Goal: Information Seeking & Learning: Learn about a topic

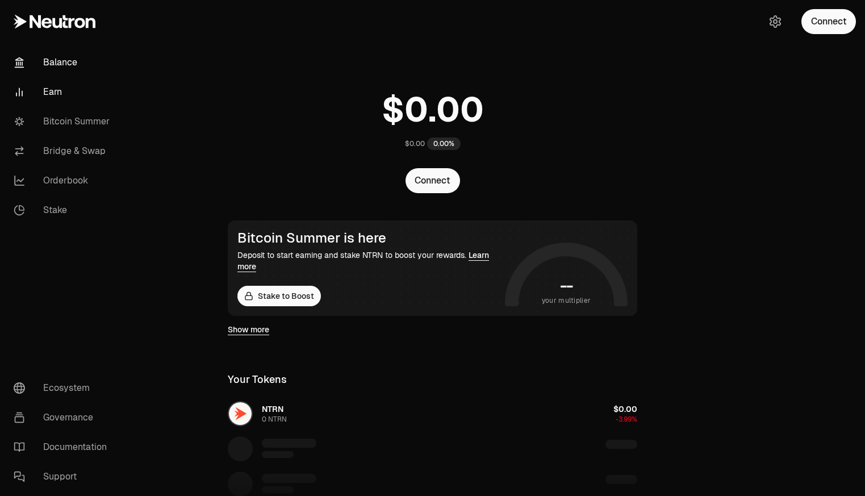
click at [59, 97] on link "Earn" at bounding box center [64, 92] width 118 height 30
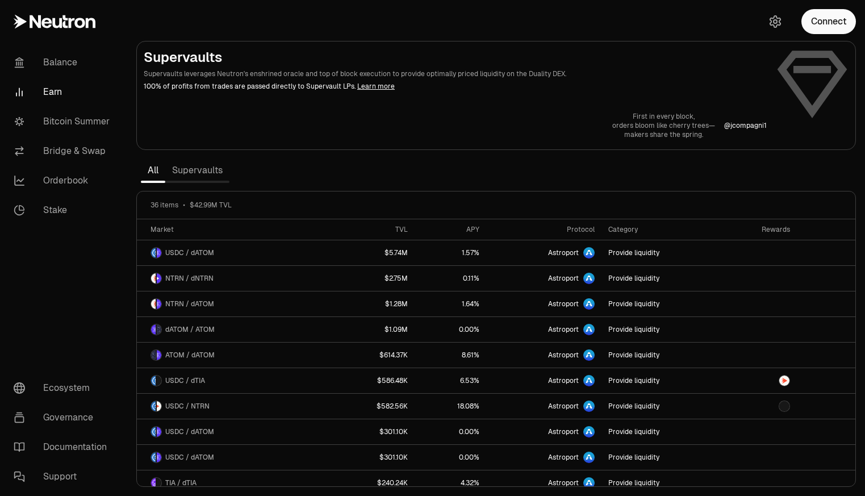
click at [198, 175] on link "Supervaults" at bounding box center [197, 170] width 64 height 23
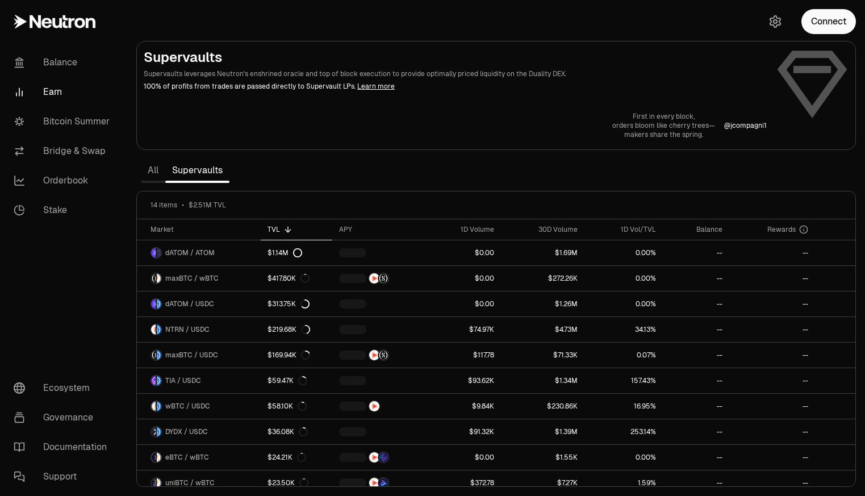
click at [262, 176] on section "Supervaults Supervaults leverages Neutron's enshrined oracle and top of block e…" at bounding box center [496, 248] width 738 height 496
click at [277, 176] on section "Supervaults Supervaults leverages Neutron's enshrined oracle and top of block e…" at bounding box center [496, 248] width 738 height 496
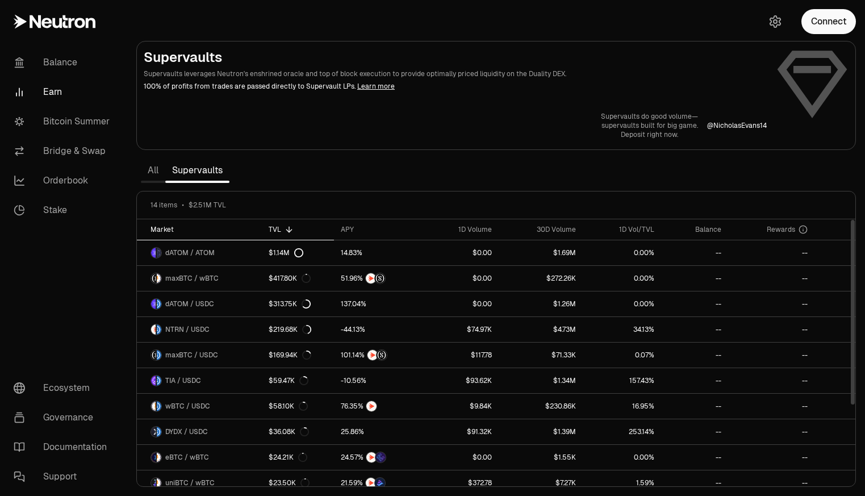
click at [171, 229] on div "Market" at bounding box center [203, 229] width 105 height 9
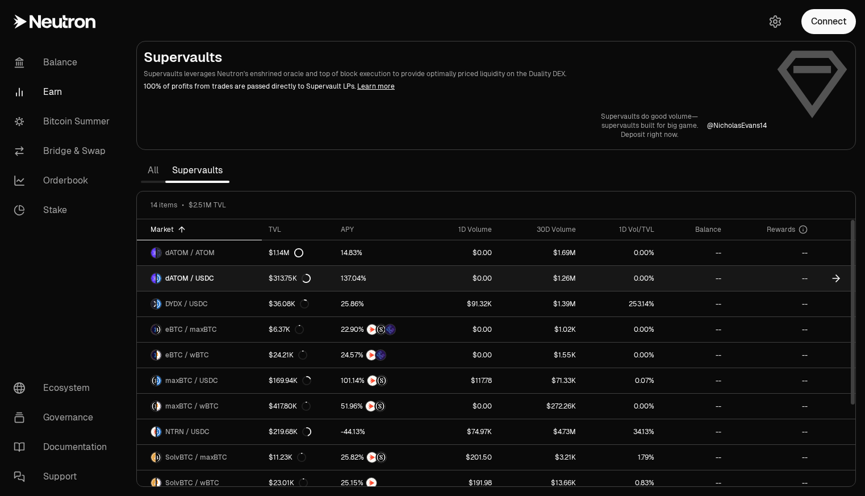
click at [259, 282] on link "dATOM / USDC" at bounding box center [199, 278] width 125 height 25
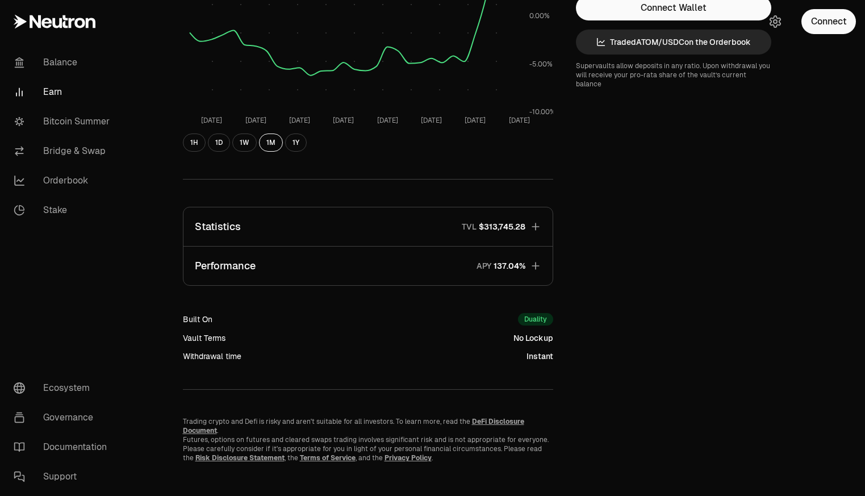
scroll to position [241, 0]
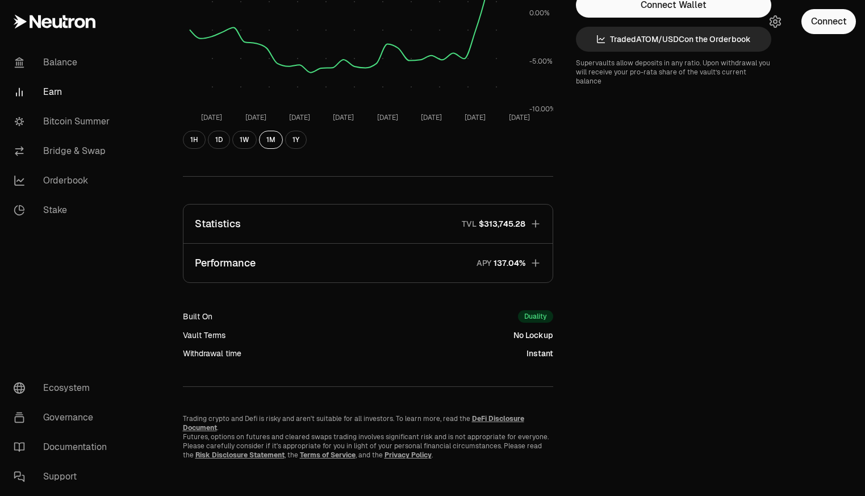
click at [458, 225] on span "TVL $313,745.28" at bounding box center [489, 223] width 73 height 11
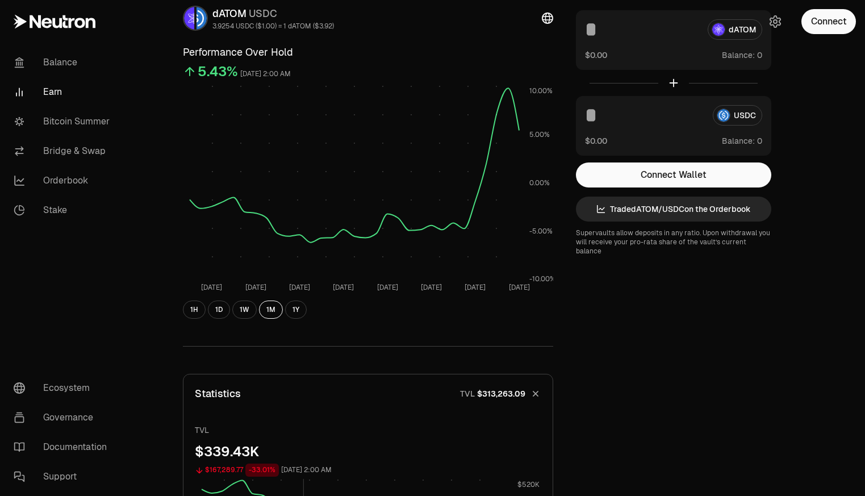
scroll to position [71, 0]
click at [244, 315] on button "1W" at bounding box center [244, 310] width 24 height 18
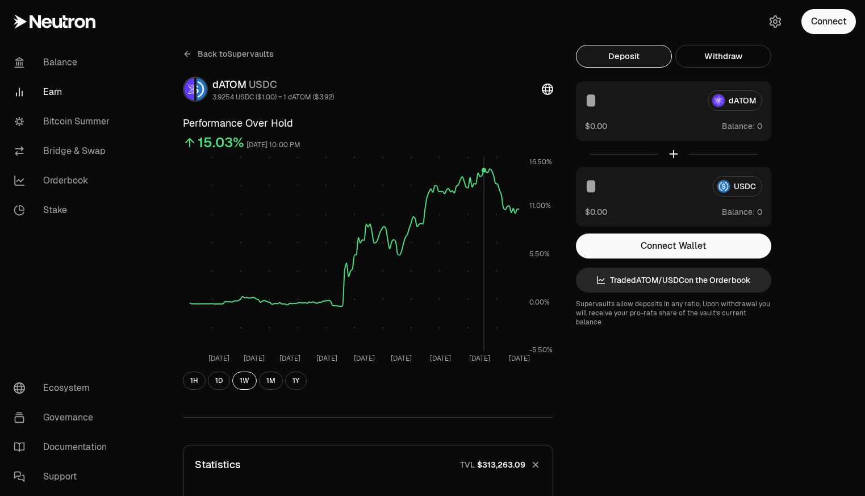
scroll to position [0, 0]
click at [432, 109] on div "Back to Supervaults dATOM USDC 3.9254 USDC ($1.00) = 1 dATOM ($3.92) Performanc…" at bounding box center [368, 217] width 370 height 345
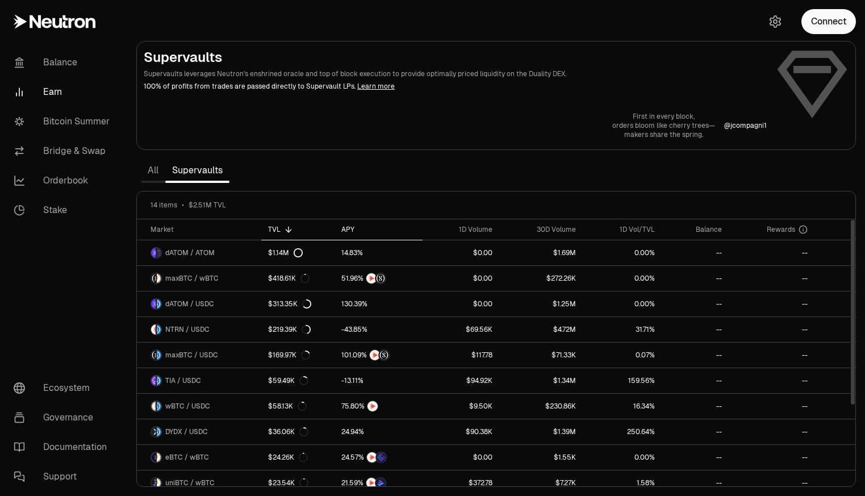
click at [354, 228] on div "APY" at bounding box center [378, 229] width 74 height 9
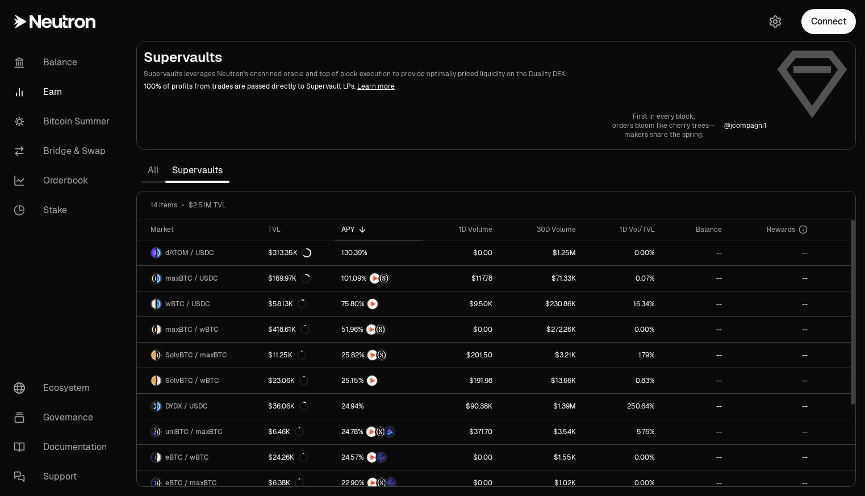
click at [354, 228] on div "APY" at bounding box center [378, 229] width 74 height 9
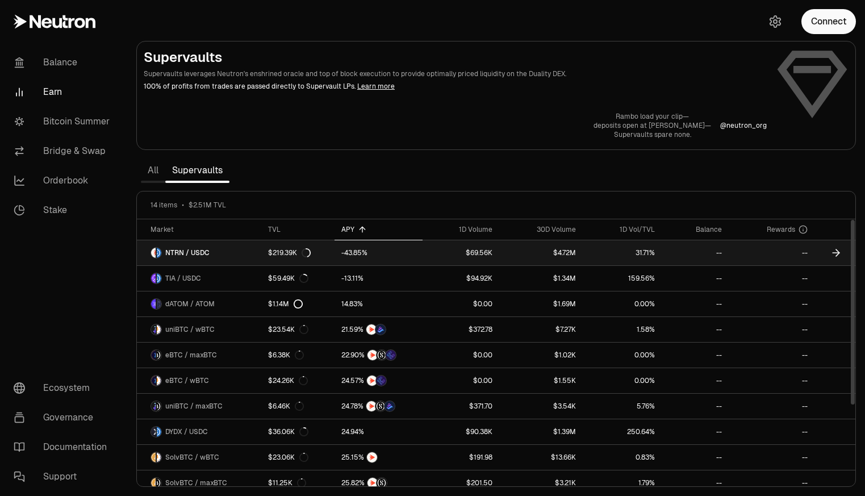
click at [236, 249] on link "NTRN / USDC" at bounding box center [199, 252] width 124 height 25
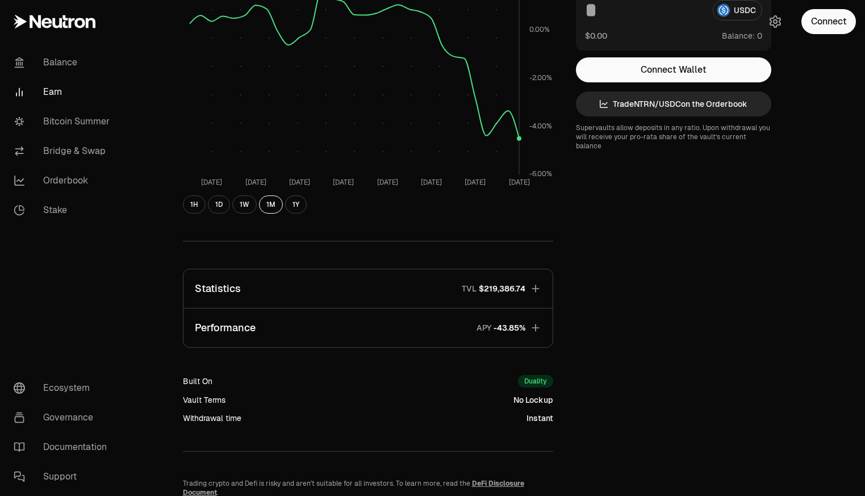
scroll to position [241, 0]
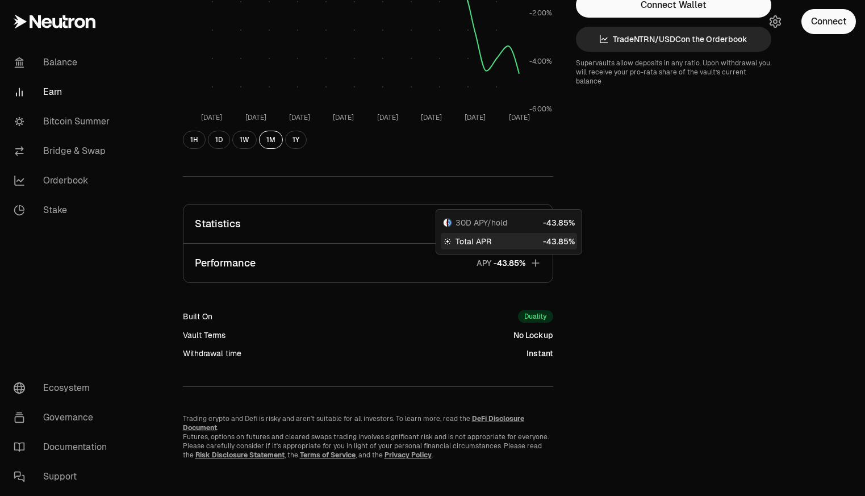
click at [536, 263] on icon "button" at bounding box center [535, 262] width 7 height 7
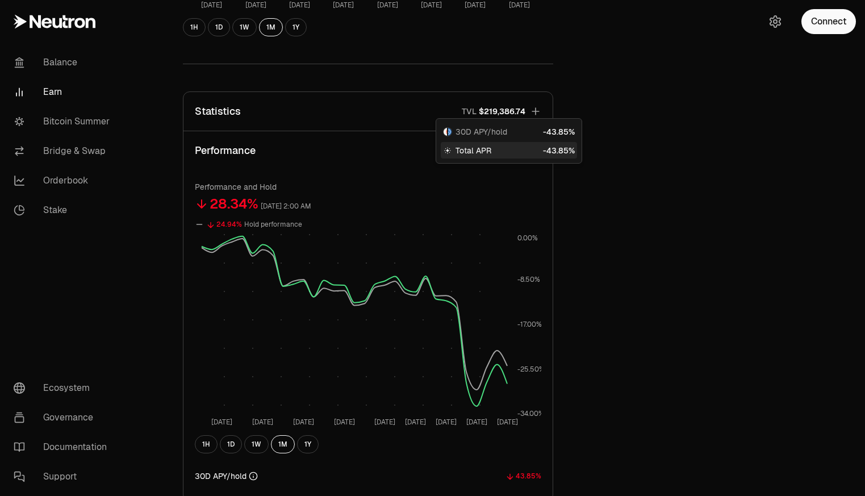
scroll to position [355, 0]
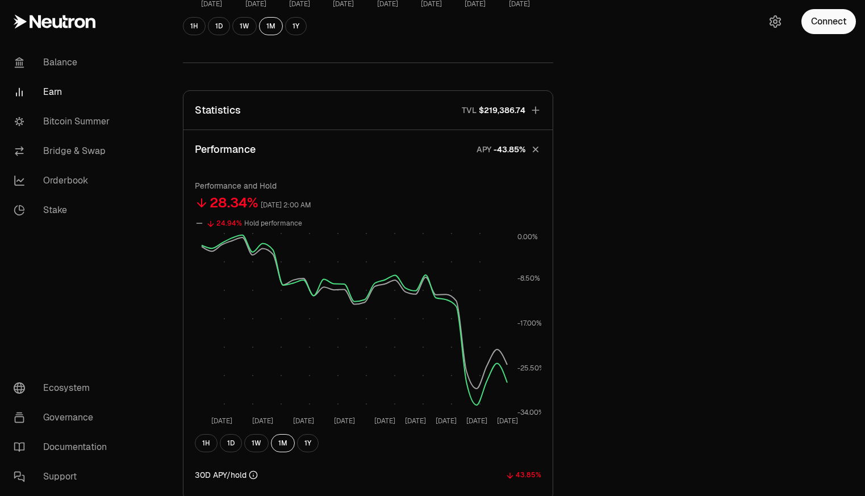
drag, startPoint x: 703, startPoint y: 208, endPoint x: 693, endPoint y: 208, distance: 10.2
click at [702, 208] on div "Back to Supervaults NTRN USDC 0.0528 USDC ($1.00) = 1 NTRN ($0.05) Performance …" at bounding box center [496, 183] width 655 height 987
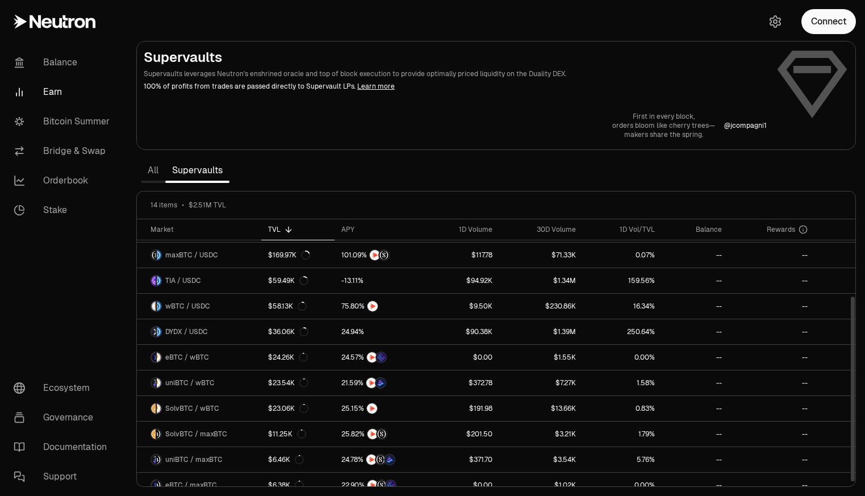
scroll to position [111, 0]
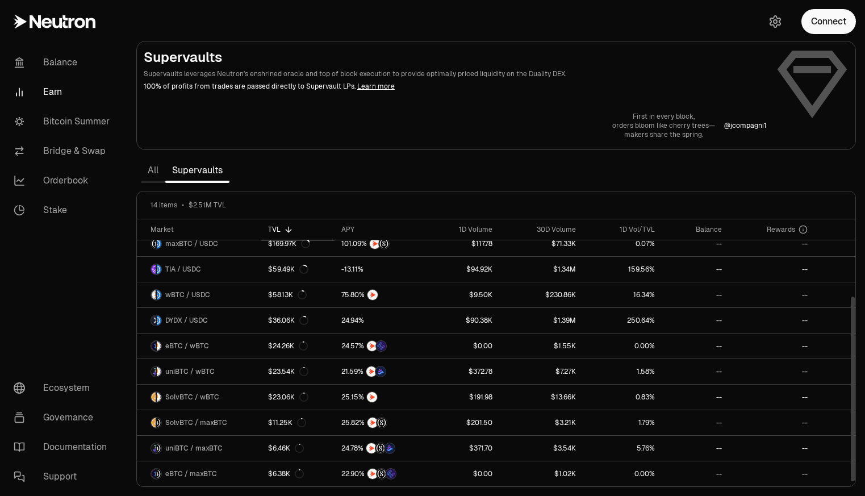
click at [283, 235] on th "TVL" at bounding box center [297, 229] width 73 height 21
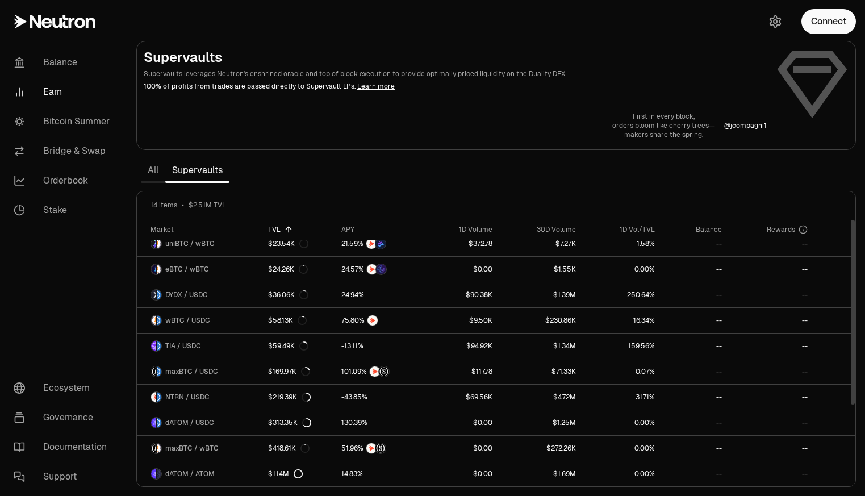
scroll to position [0, 0]
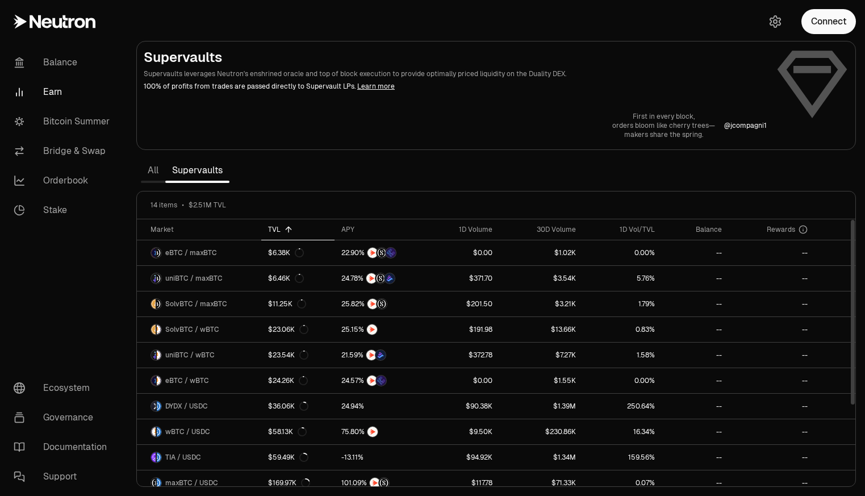
click at [285, 232] on icon at bounding box center [288, 229] width 9 height 9
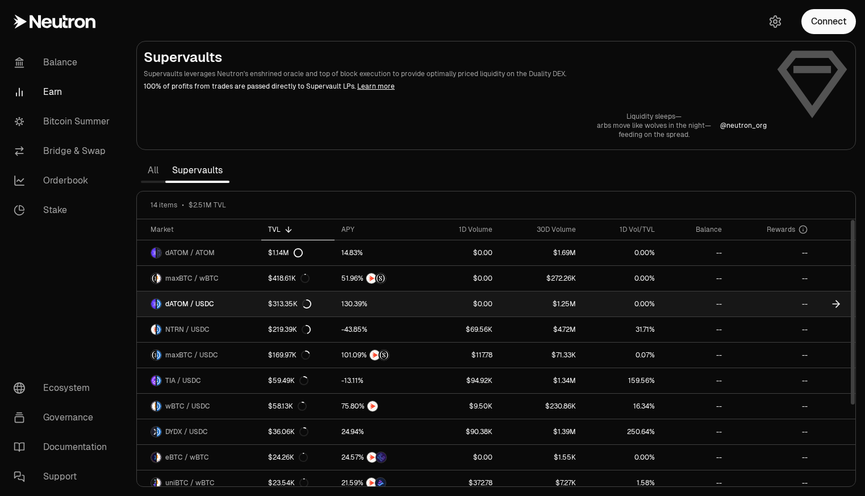
click at [257, 303] on link "dATOM / USDC" at bounding box center [199, 303] width 124 height 25
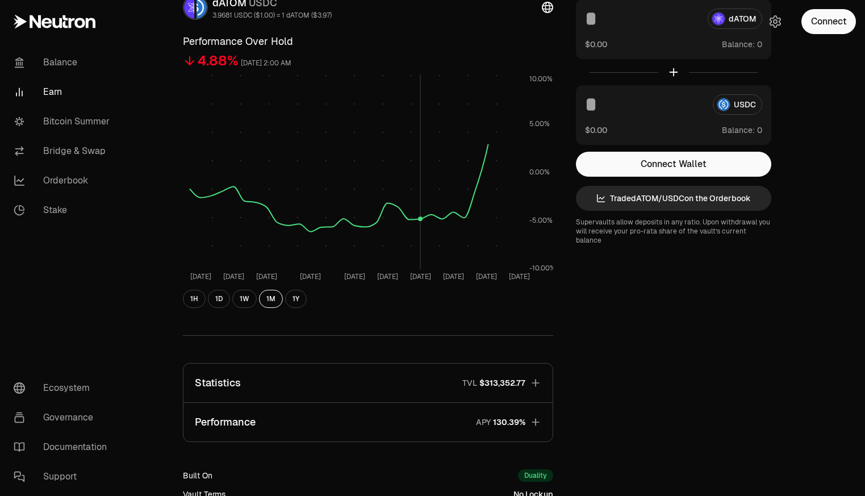
scroll to position [227, 0]
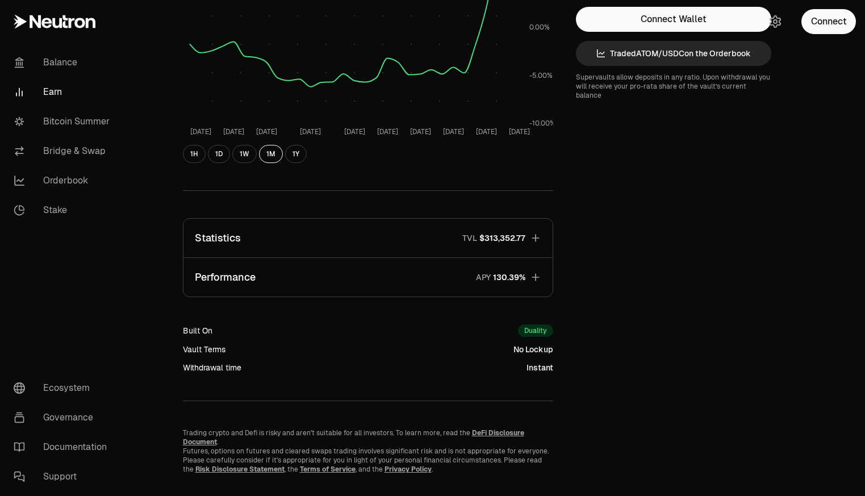
click at [541, 272] on button "Performance APY" at bounding box center [368, 277] width 369 height 39
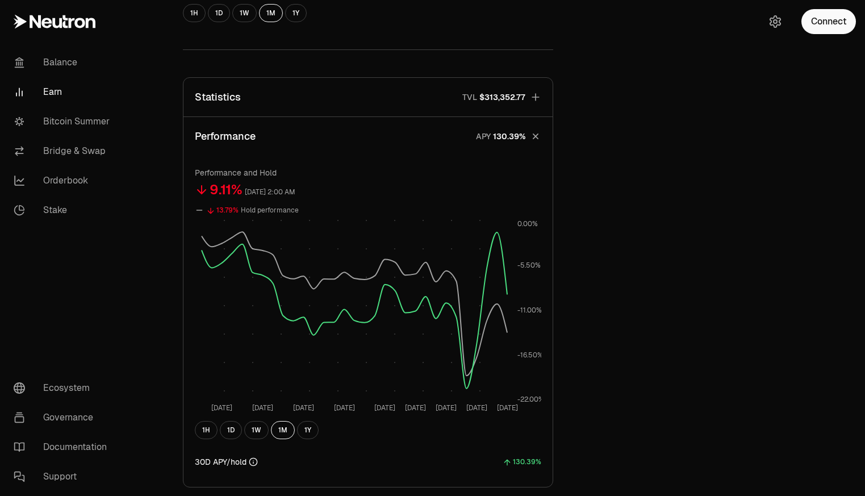
scroll to position [345, 0]
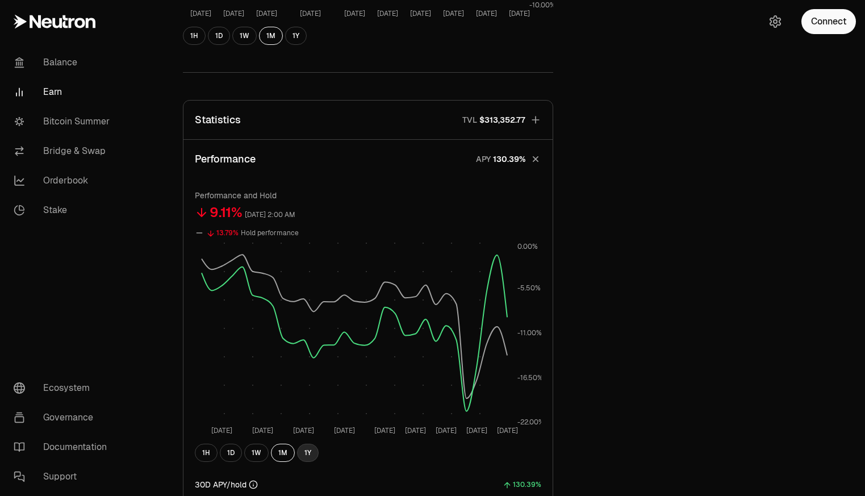
click at [313, 453] on button "1Y" at bounding box center [308, 453] width 22 height 18
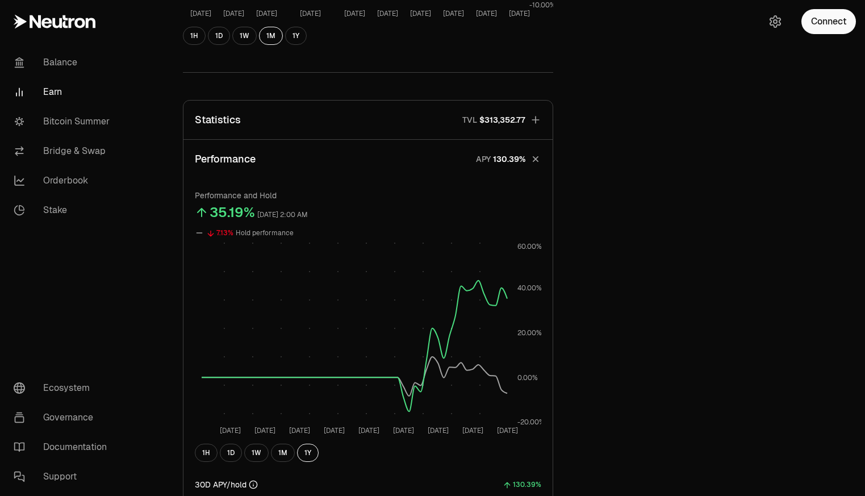
click at [153, 223] on div "Back to Supervaults dATOM USDC 3.9681 USDC ($1.00) = 1 dATOM ($3.97) Performanc…" at bounding box center [496, 194] width 738 height 1078
click at [536, 161] on icon "button" at bounding box center [535, 159] width 16 height 16
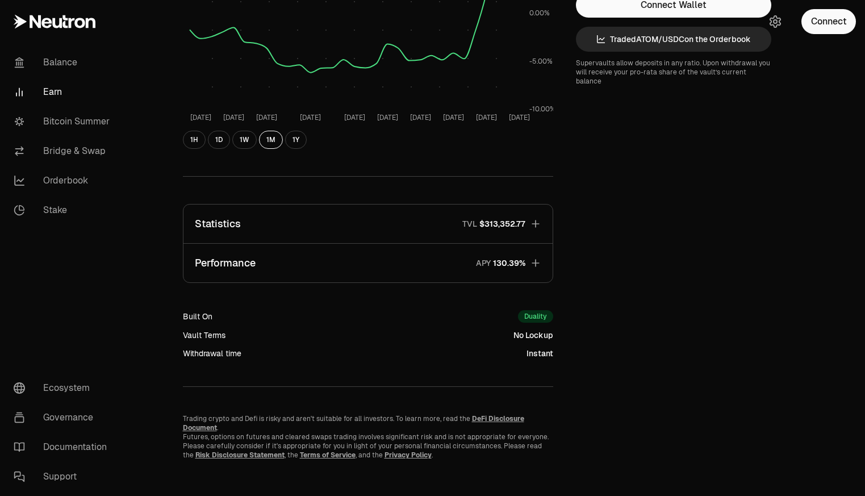
click at [538, 226] on icon "button" at bounding box center [535, 223] width 11 height 11
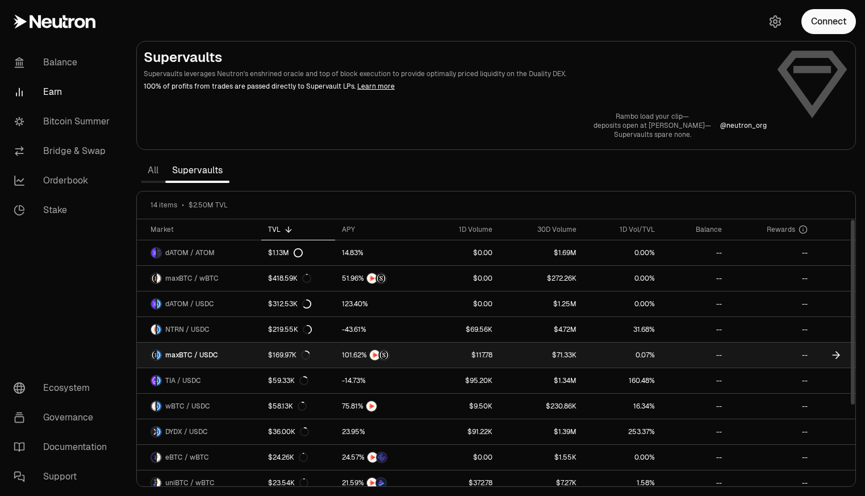
click at [214, 354] on span "maxBTC / USDC" at bounding box center [191, 355] width 53 height 9
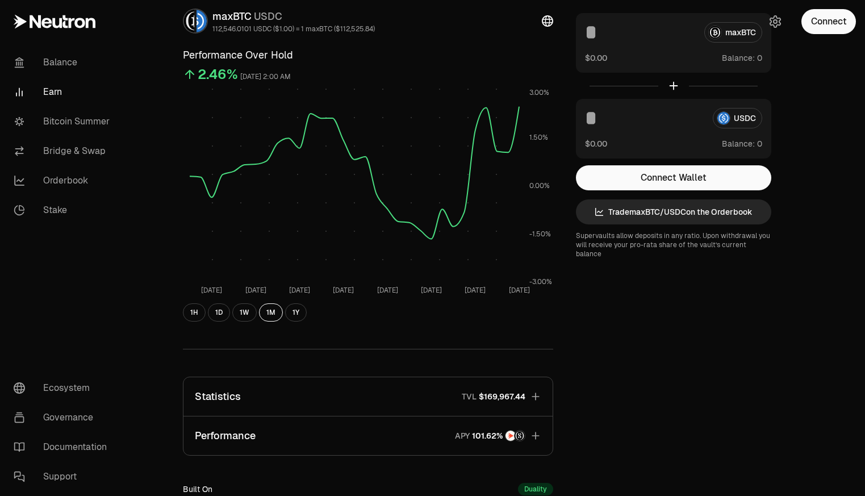
scroll to position [227, 0]
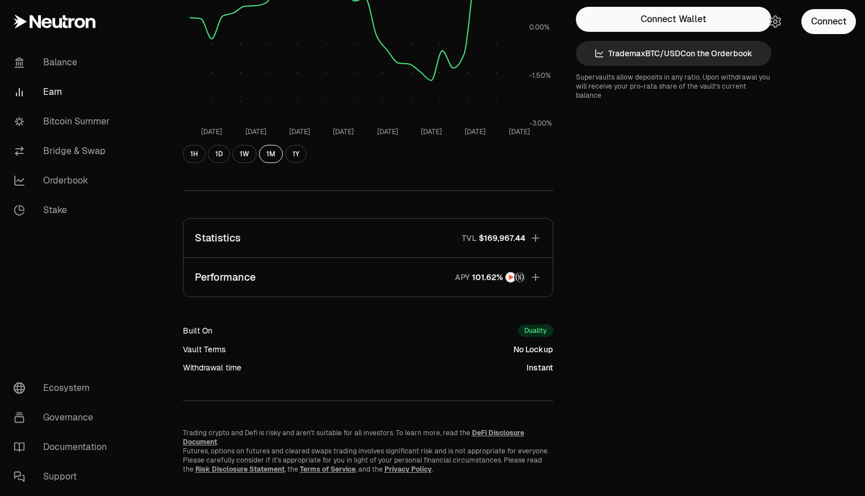
click at [536, 278] on icon "button" at bounding box center [535, 276] width 7 height 7
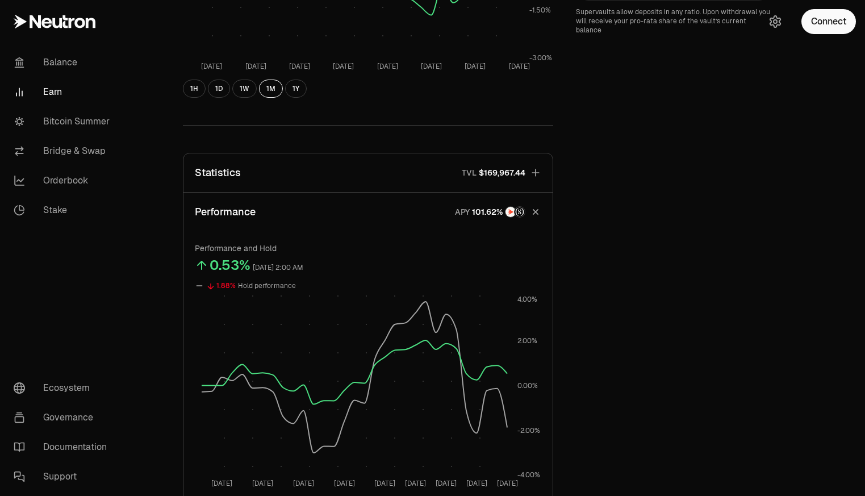
scroll to position [284, 0]
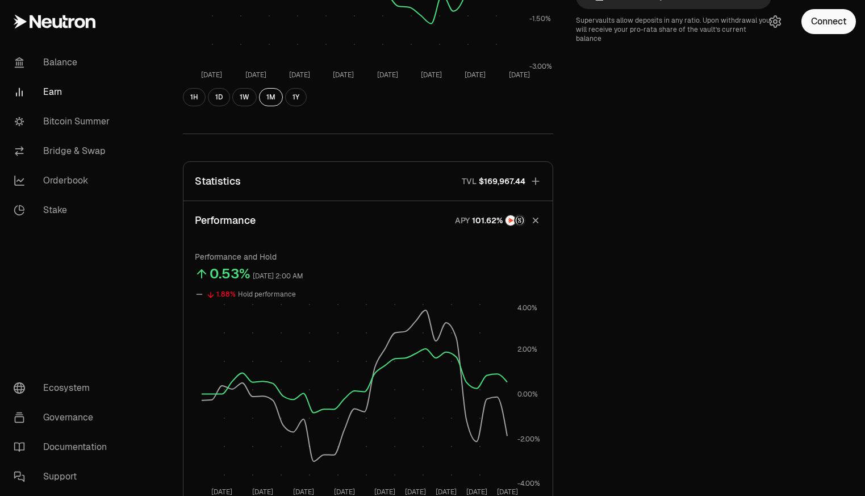
click at [539, 181] on icon "button" at bounding box center [535, 181] width 11 height 11
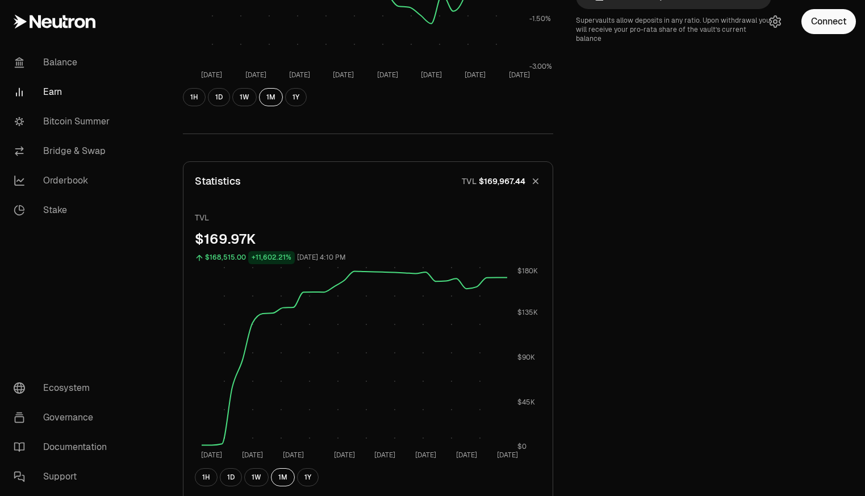
click at [539, 183] on icon "button" at bounding box center [535, 181] width 16 height 16
